Goal: Find contact information: Find contact information

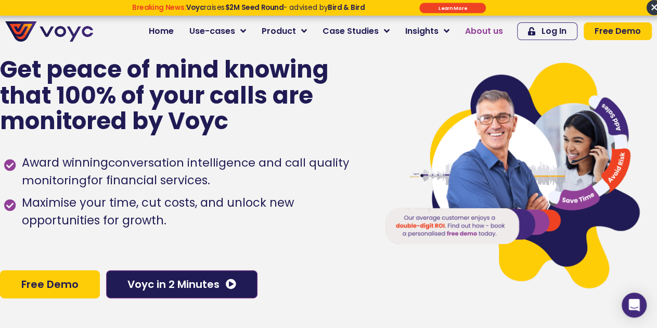
click at [491, 30] on span "About us" at bounding box center [484, 31] width 38 height 12
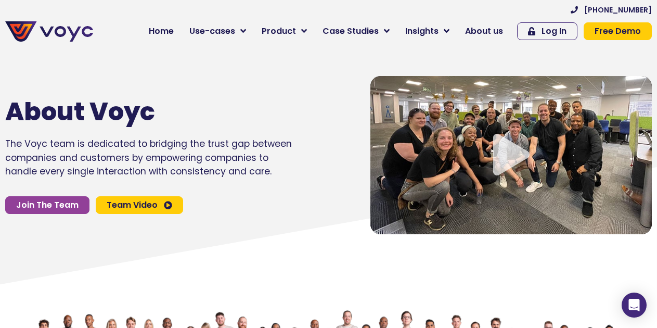
scroll to position [2703, 0]
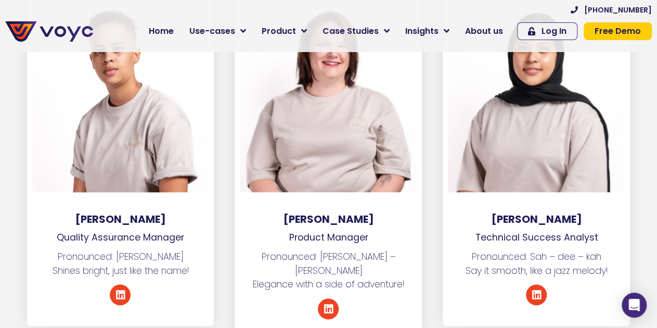
drag, startPoint x: 480, startPoint y: 203, endPoint x: 596, endPoint y: 200, distance: 116.0
click at [596, 213] on h3 "[PERSON_NAME]" at bounding box center [535, 219] width 187 height 12
copy h3 "[PERSON_NAME]"
drag, startPoint x: 477, startPoint y: 222, endPoint x: 598, endPoint y: 218, distance: 121.7
click at [598, 230] on p "Technical Success Analyst" at bounding box center [535, 237] width 187 height 14
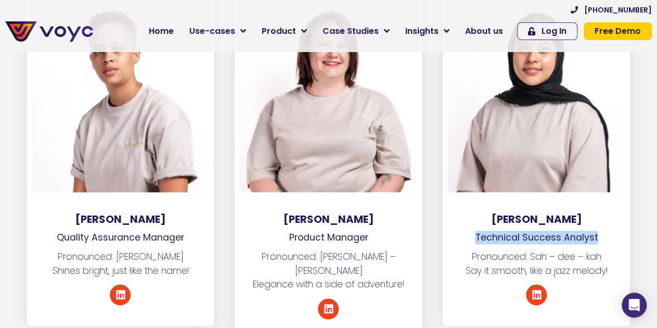
copy p "Technical Success Analyst"
